Goal: Information Seeking & Learning: Learn about a topic

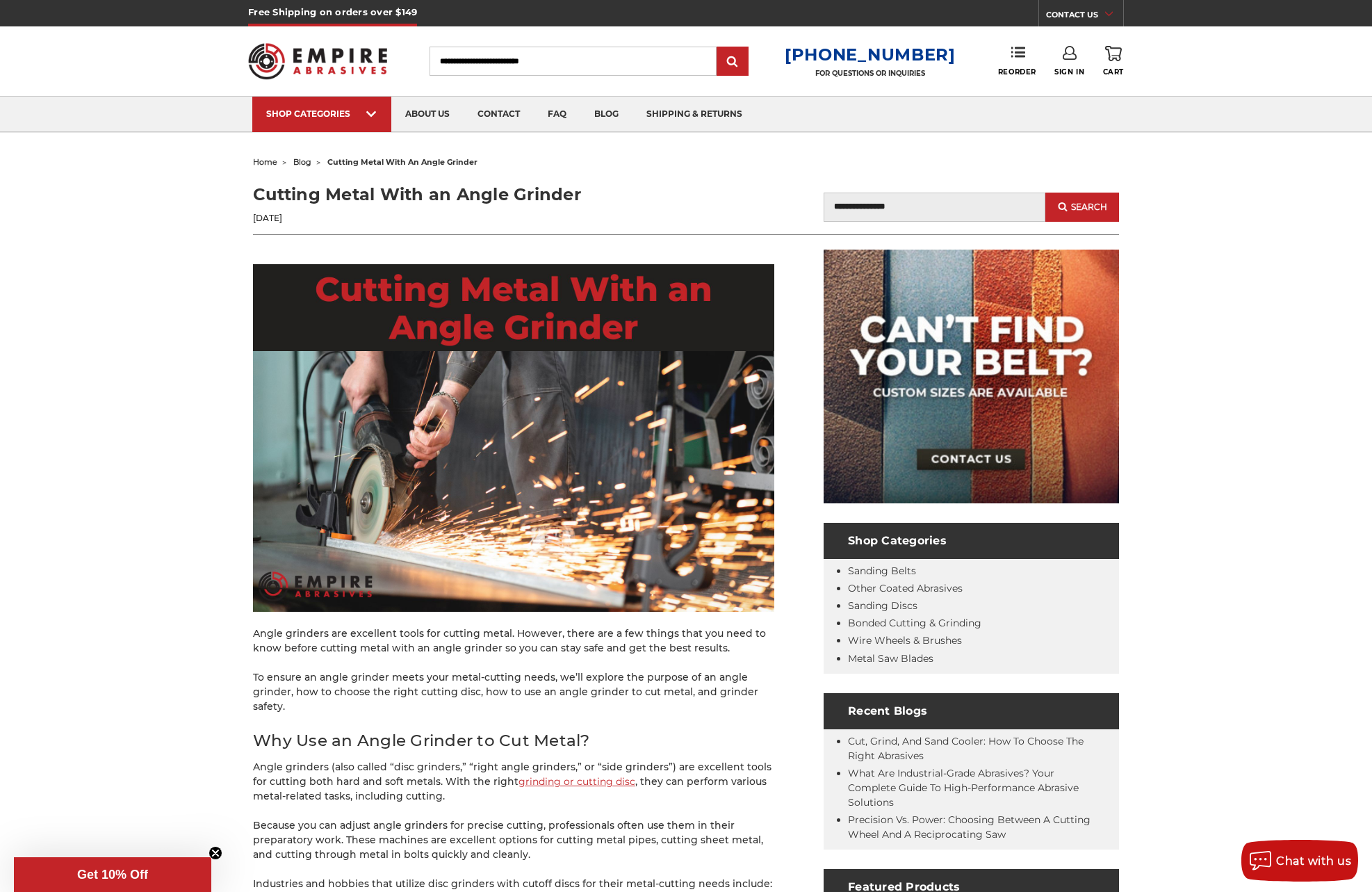
scroll to position [370, 0]
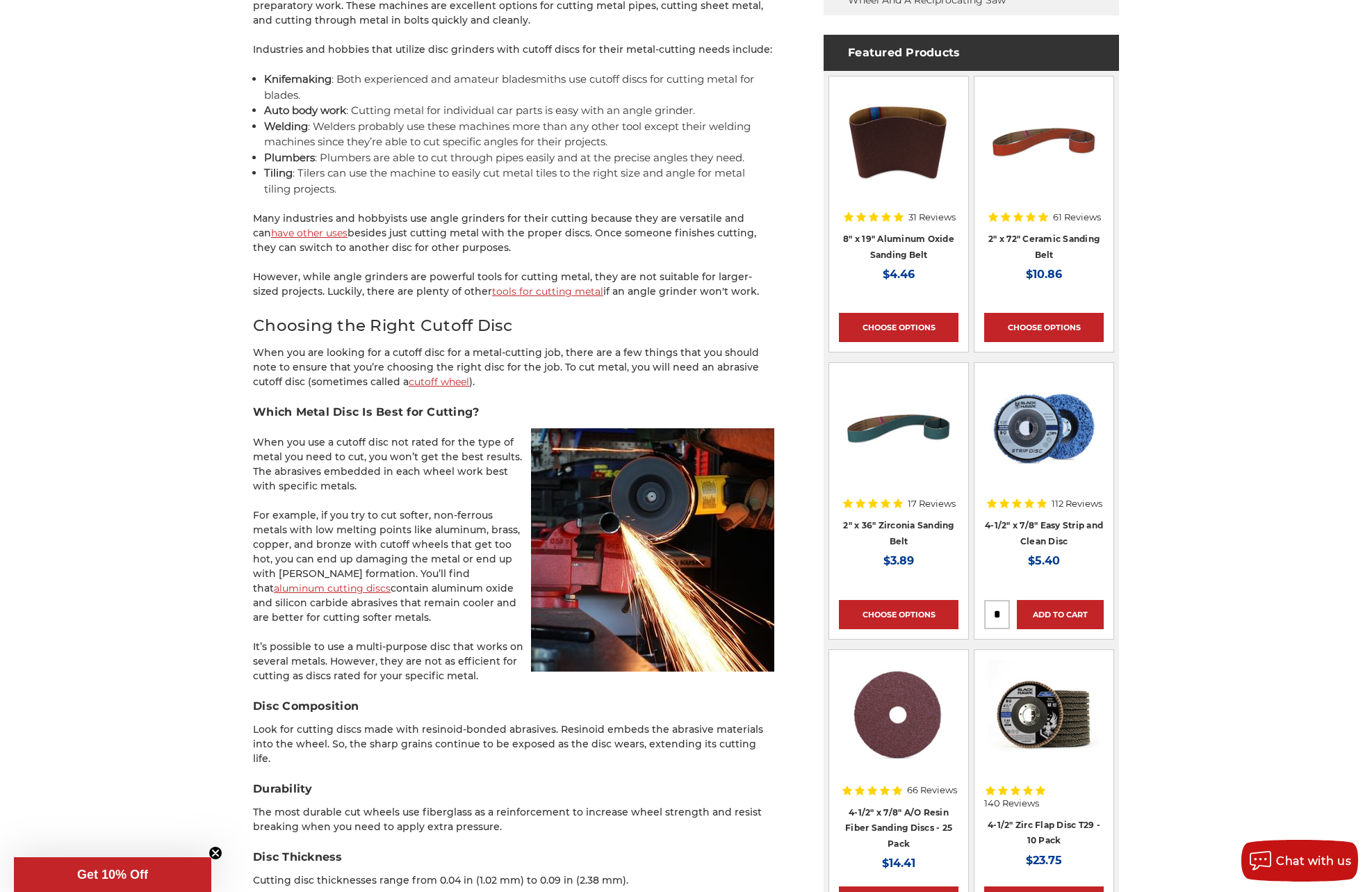
scroll to position [927, 0]
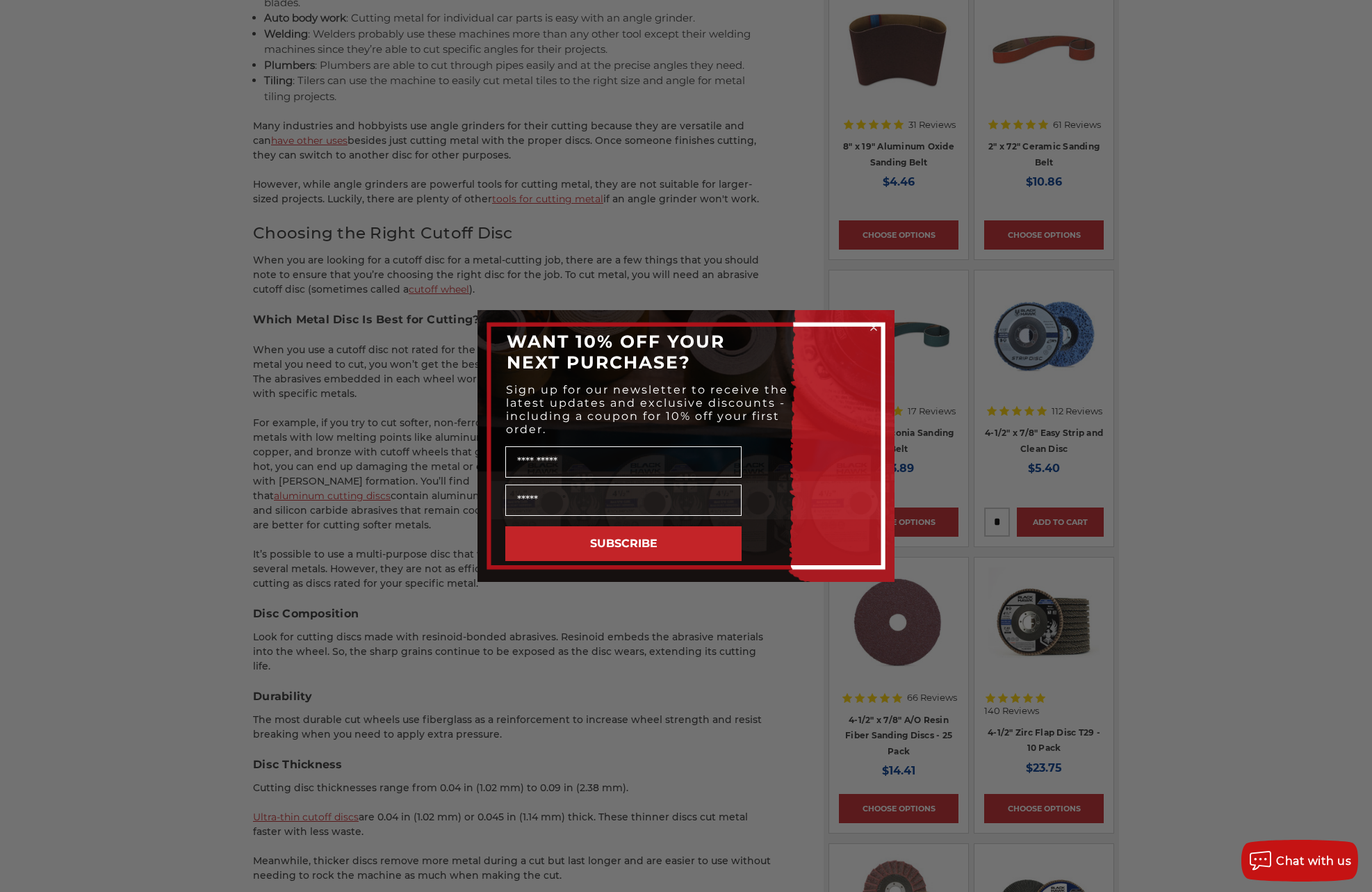
click at [875, 326] on icon "Close dialog" at bounding box center [873, 327] width 5 height 5
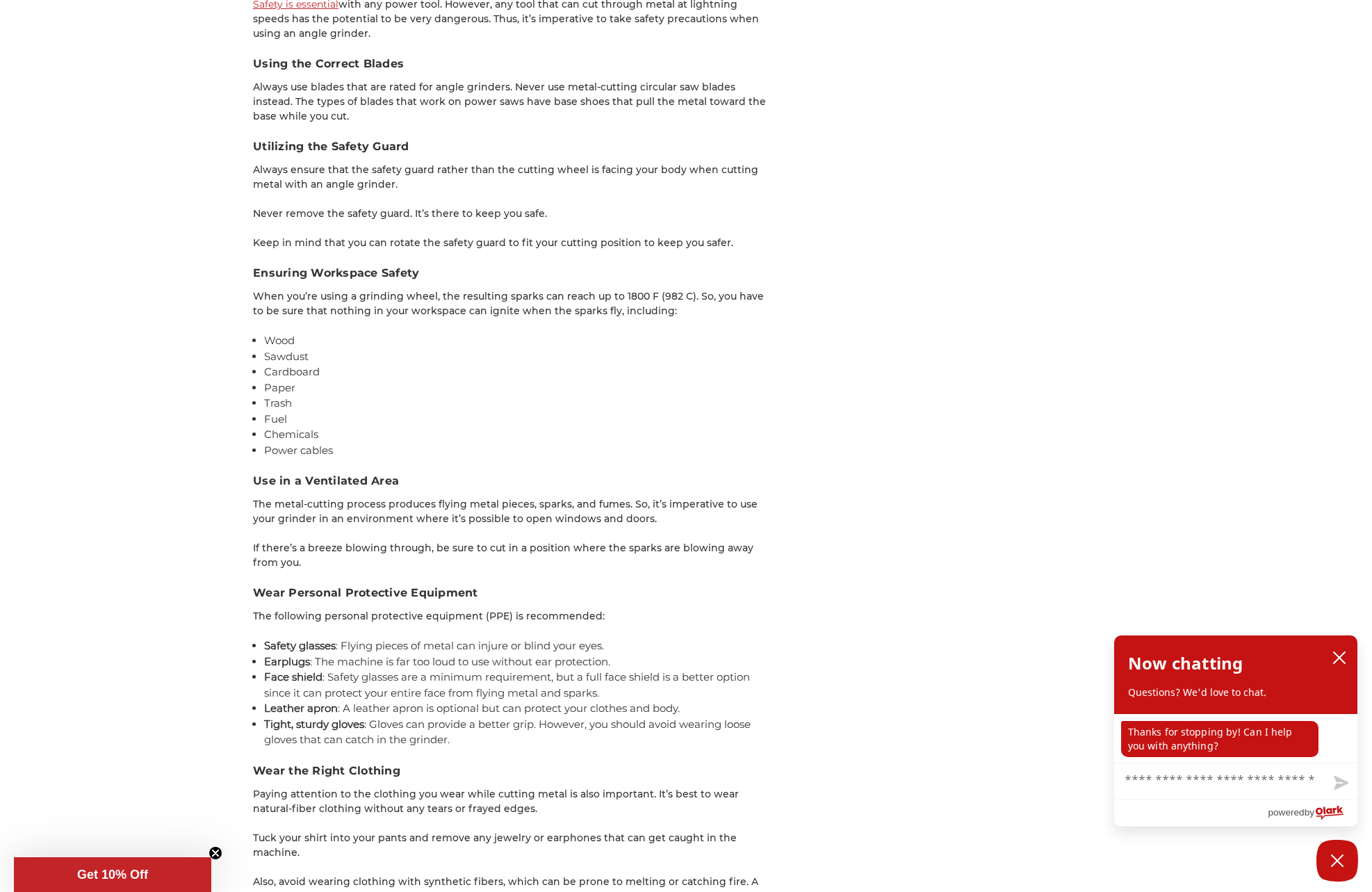
scroll to position [3614, 0]
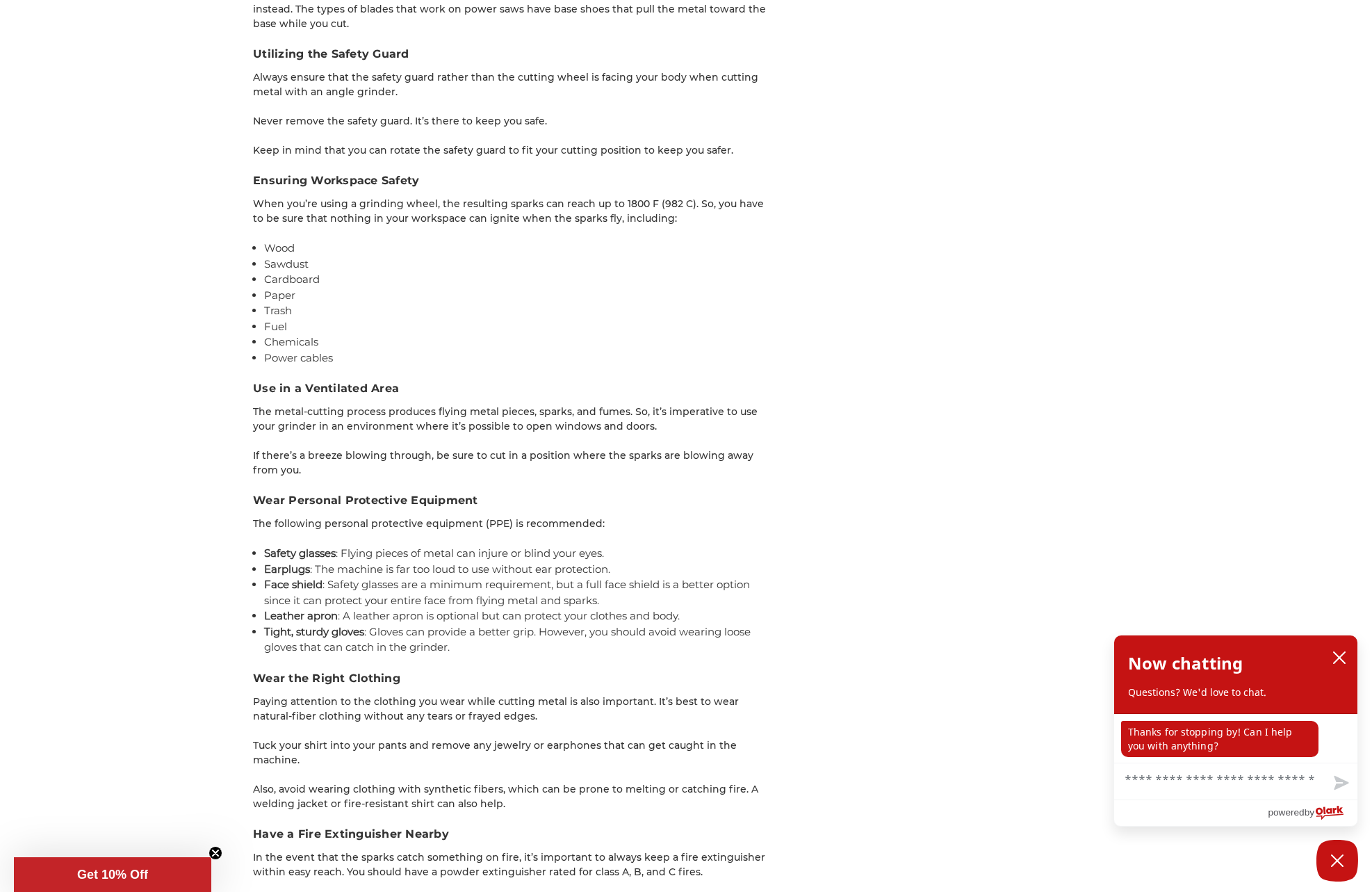
drag, startPoint x: 191, startPoint y: 412, endPoint x: 63, endPoint y: 469, distance: 140.1
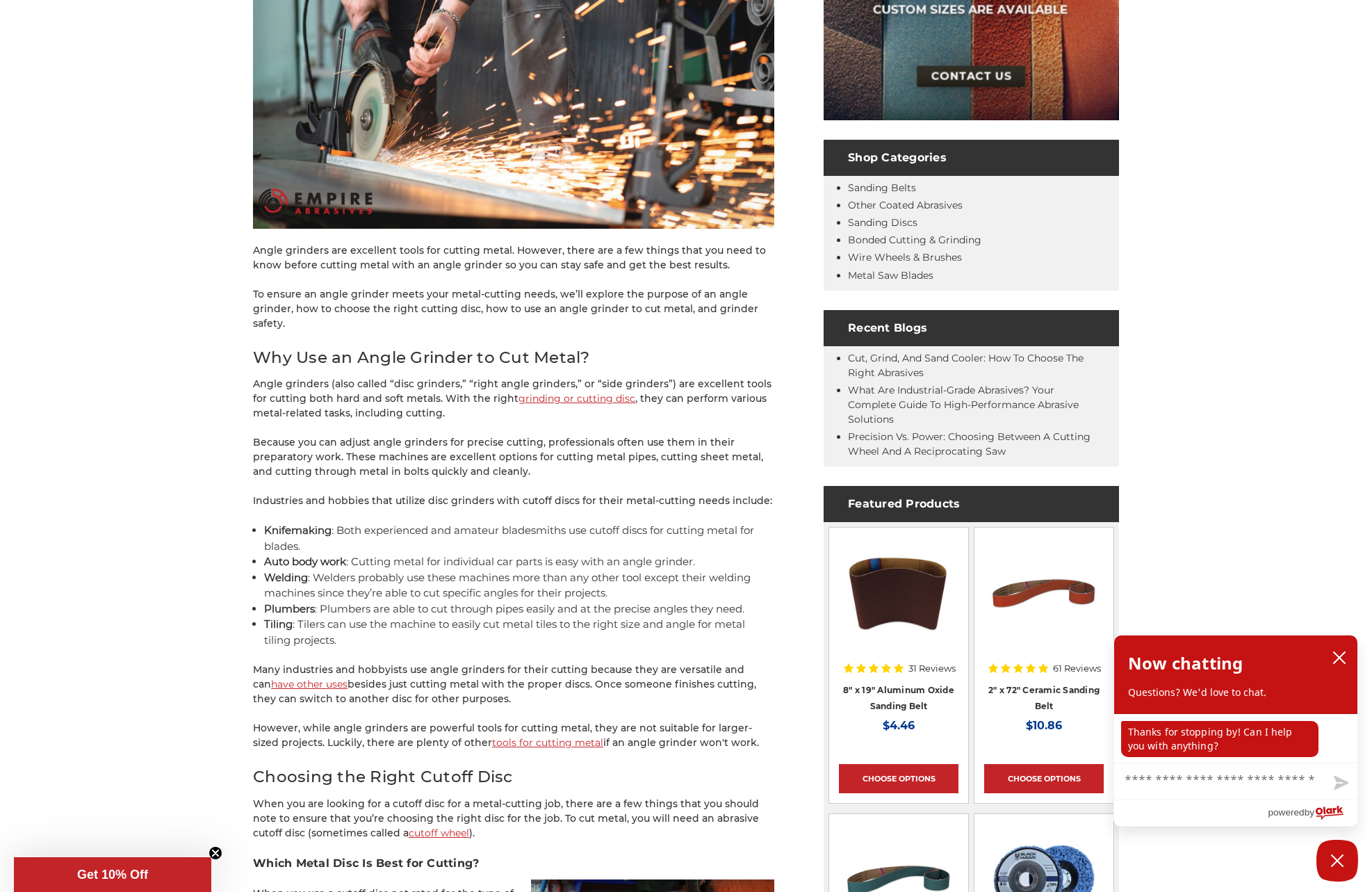
scroll to position [0, 0]
